Goal: Task Accomplishment & Management: Use online tool/utility

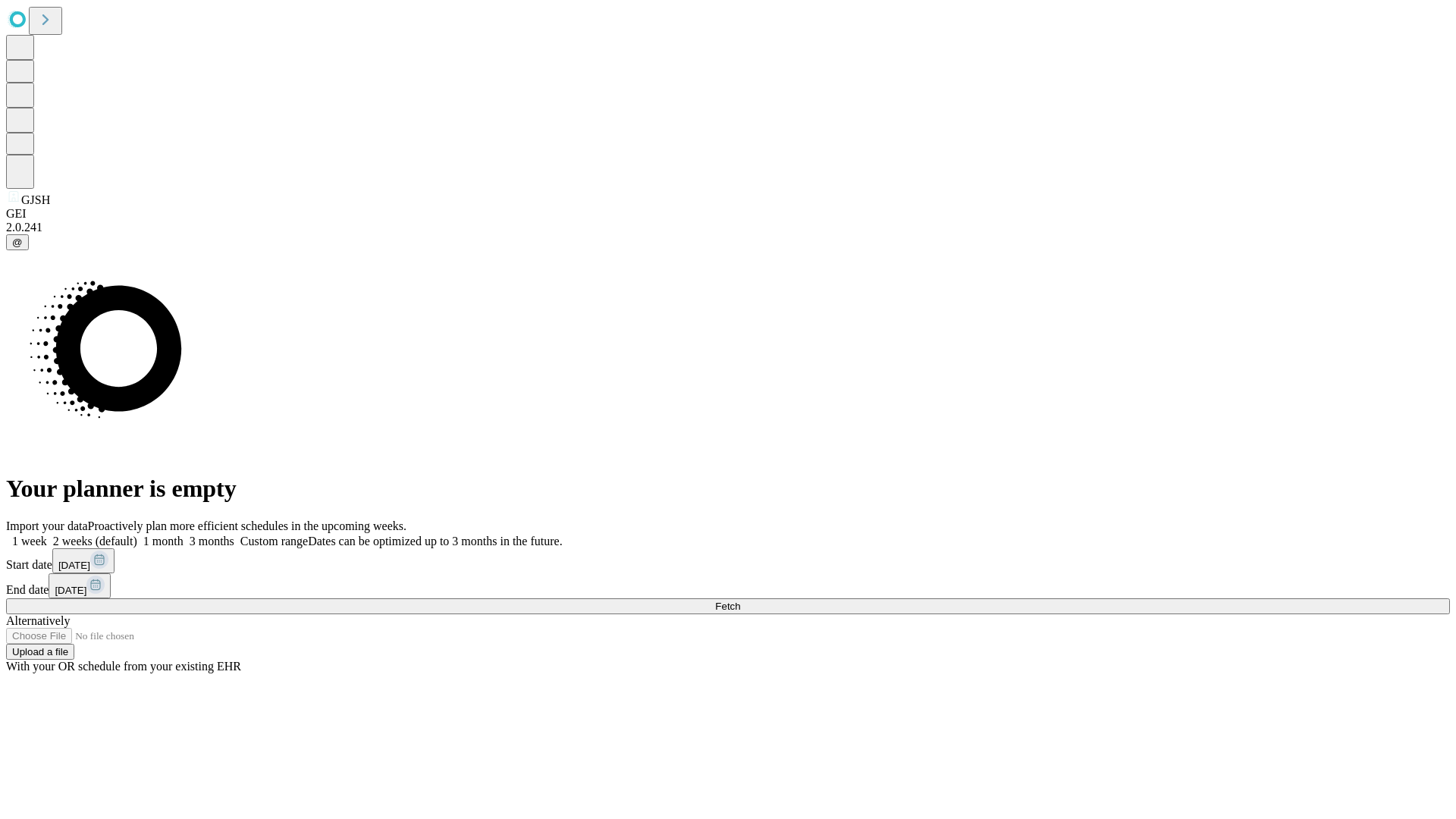
click at [740, 600] on span "Fetch" at bounding box center [727, 606] width 25 height 12
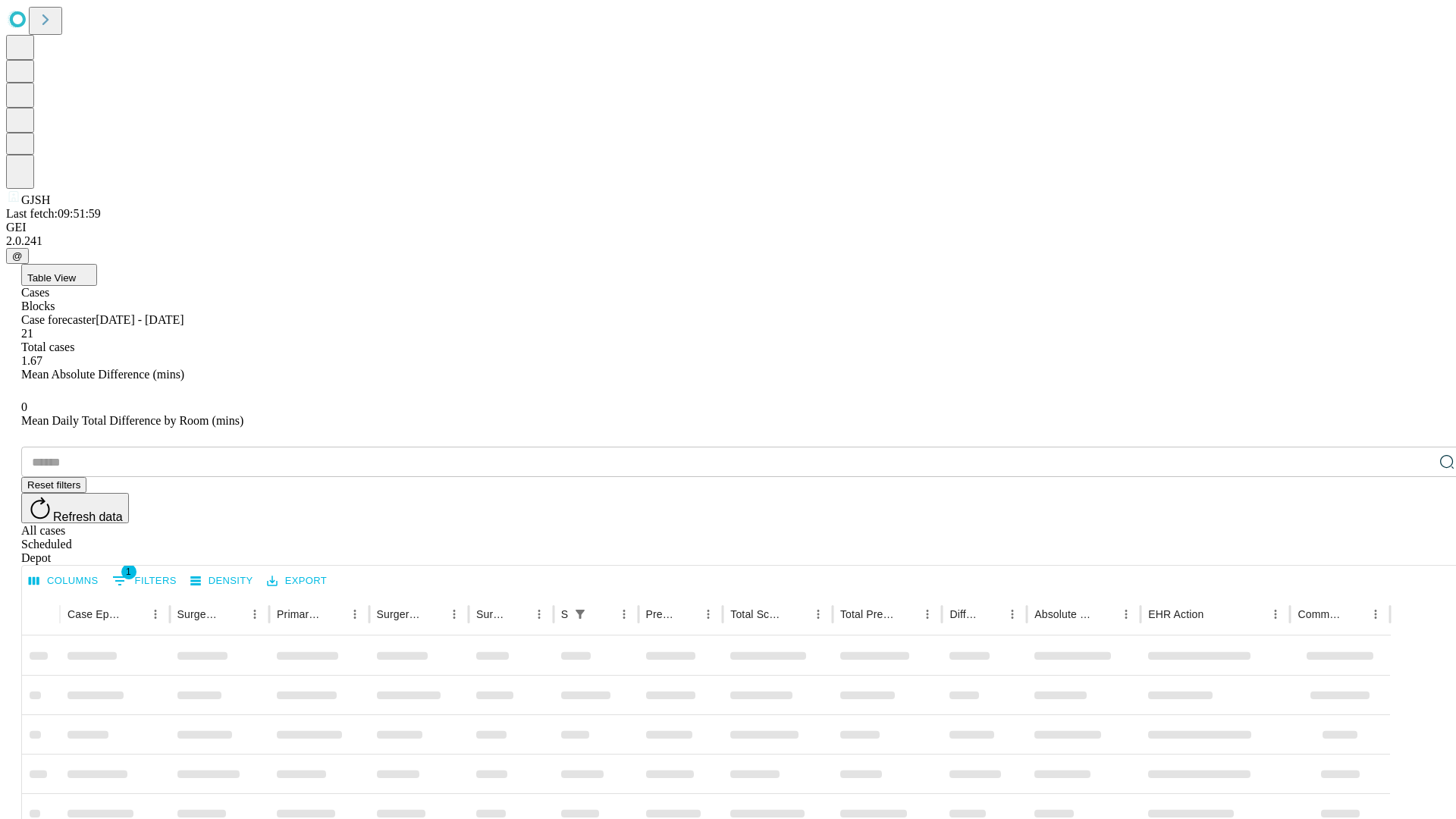
click at [1417, 551] on div "Depot" at bounding box center [743, 558] width 1444 height 14
